Goal: Task Accomplishment & Management: Complete application form

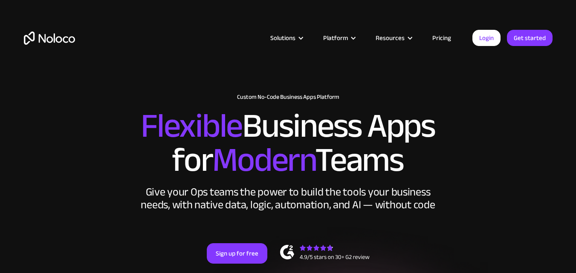
click at [475, 41] on link "Login" at bounding box center [487, 38] width 28 height 16
click at [0, 0] on link "Get started" at bounding box center [0, 0] width 0 height 0
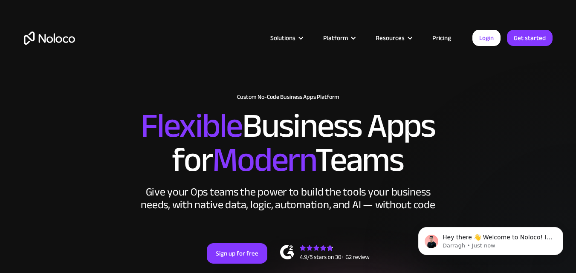
click at [507, 40] on div "Login Get started" at bounding box center [513, 38] width 80 height 16
click at [510, 38] on link "Get started" at bounding box center [530, 38] width 46 height 16
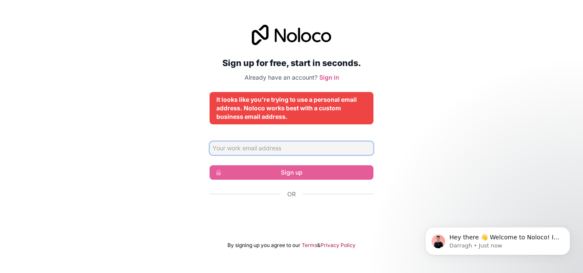
click at [284, 148] on input "Email address" at bounding box center [291, 149] width 164 height 14
type input "[EMAIL_ADDRESS][DOMAIN_NAME]"
click at [308, 143] on input "[EMAIL_ADDRESS][DOMAIN_NAME]" at bounding box center [291, 149] width 164 height 14
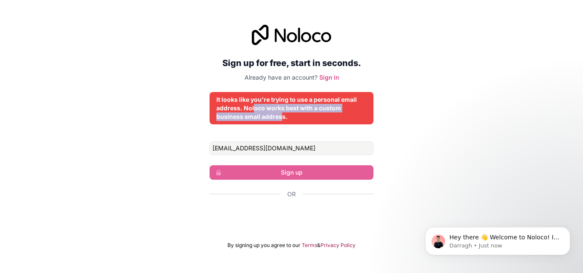
drag, startPoint x: 282, startPoint y: 116, endPoint x: 253, endPoint y: 111, distance: 29.9
click at [253, 111] on div "It looks like you're trying to use a personal email address. Noloco works best …" at bounding box center [291, 109] width 150 height 26
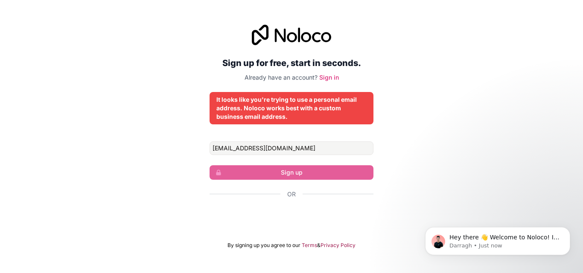
click at [378, 56] on div "Sign up for free, start in seconds. Already have an account? Sign in It looks l…" at bounding box center [291, 137] width 583 height 248
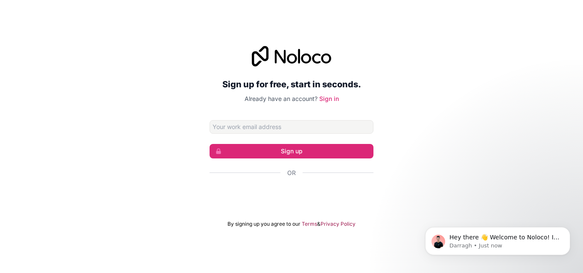
click at [336, 122] on input "Email address" at bounding box center [291, 127] width 164 height 14
type input "[EMAIL_ADDRESS][DOMAIN_NAME]"
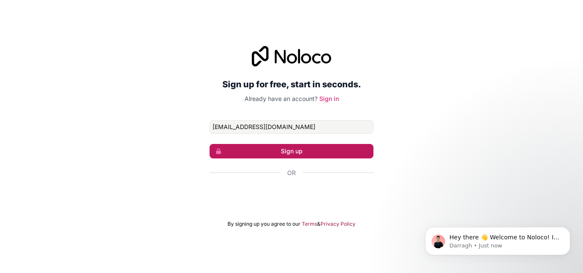
click at [331, 155] on button "Sign up" at bounding box center [291, 151] width 164 height 15
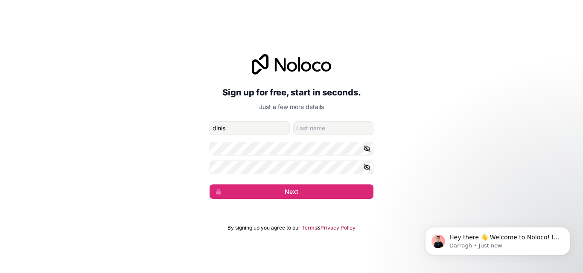
type input "dinis"
click at [341, 137] on form "ndoficial88@gmail.com dinis Next" at bounding box center [291, 161] width 164 height 78
click at [339, 128] on input "family-name" at bounding box center [333, 129] width 80 height 14
type input "correia"
click at [326, 175] on form "ndoficial88@gmail.com dinis correia Next" at bounding box center [291, 161] width 164 height 78
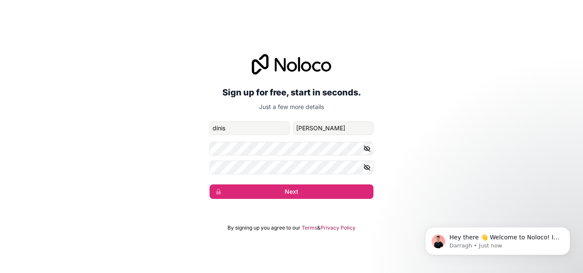
click at [365, 145] on icon "button" at bounding box center [367, 149] width 8 height 8
click at [369, 171] on icon "button" at bounding box center [367, 168] width 8 height 8
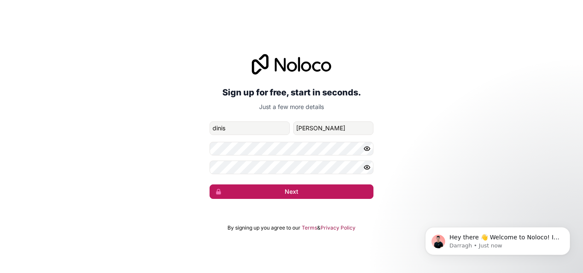
click at [358, 193] on button "Next" at bounding box center [291, 192] width 164 height 15
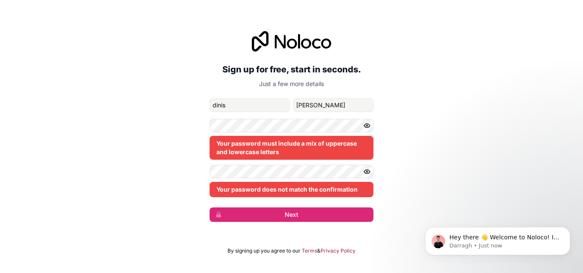
click at [310, 179] on div "Your password does not match the confirmation" at bounding box center [291, 181] width 164 height 32
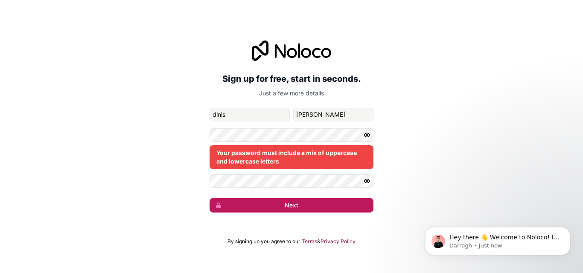
click at [315, 201] on button "Next" at bounding box center [291, 205] width 164 height 15
click at [317, 209] on button "Next" at bounding box center [291, 205] width 164 height 15
